Goal: Find specific page/section: Find specific page/section

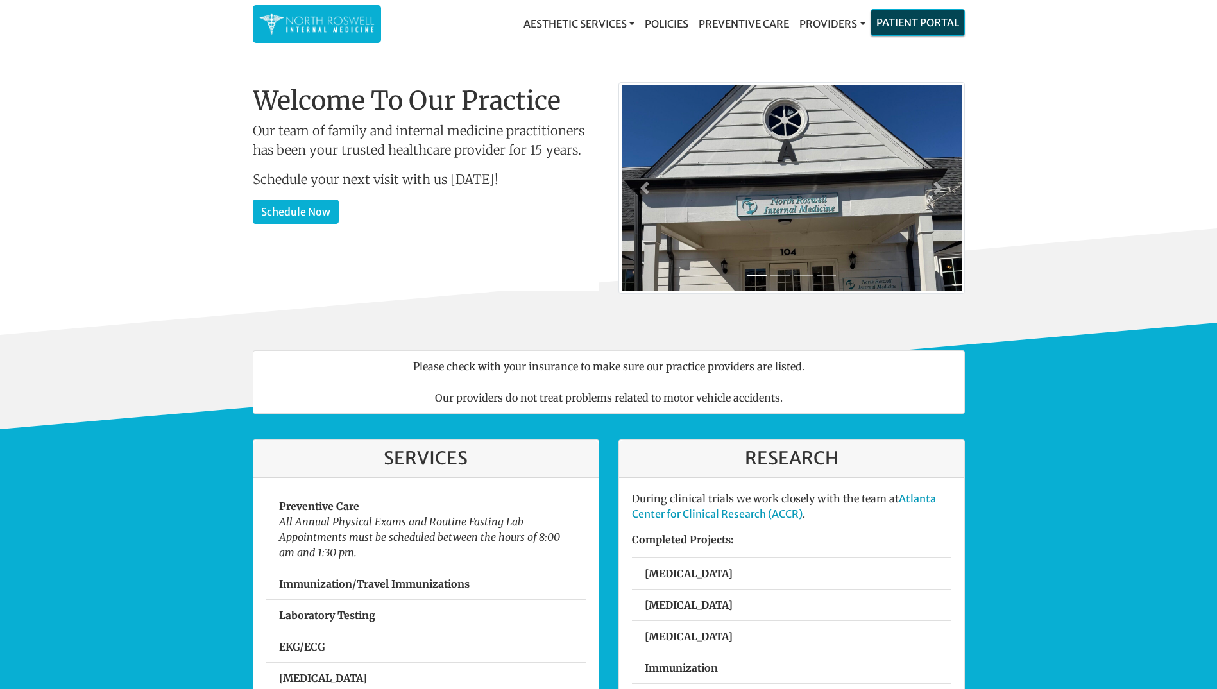
click at [918, 27] on link "Patient Portal" at bounding box center [917, 23] width 93 height 26
click at [828, 22] on link "Providers" at bounding box center [832, 24] width 76 height 26
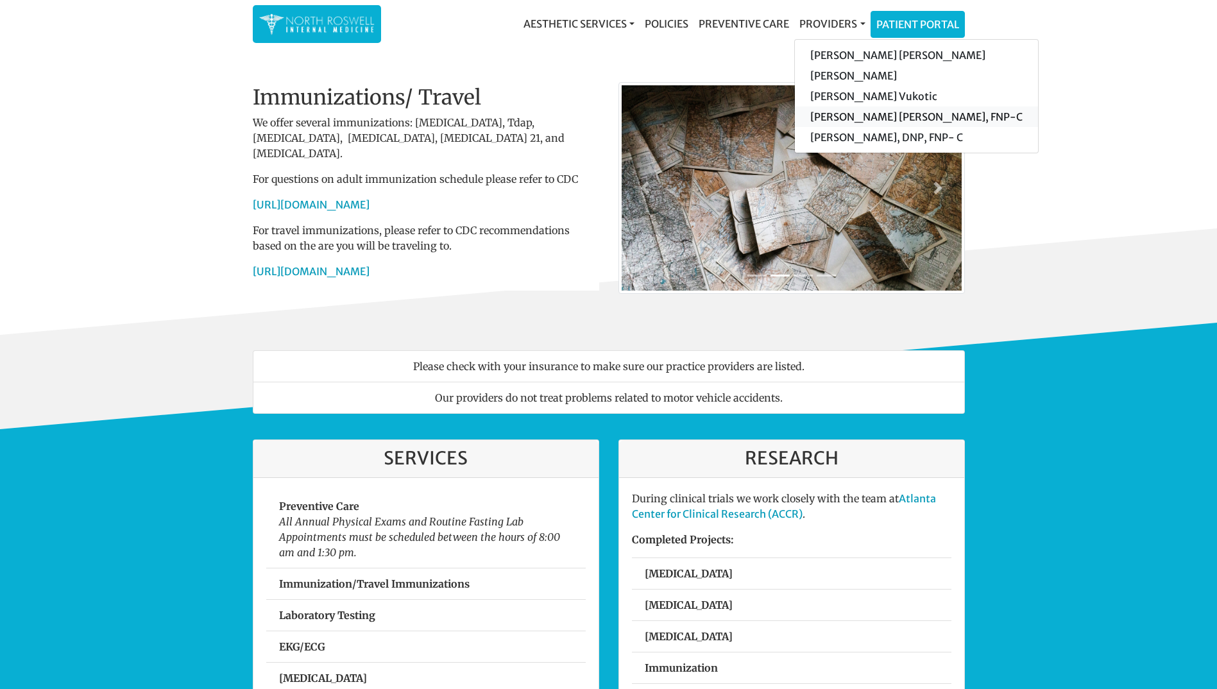
click at [833, 120] on link "[PERSON_NAME] [PERSON_NAME], FNP-C" at bounding box center [916, 116] width 243 height 21
